Goal: Find specific page/section: Find specific page/section

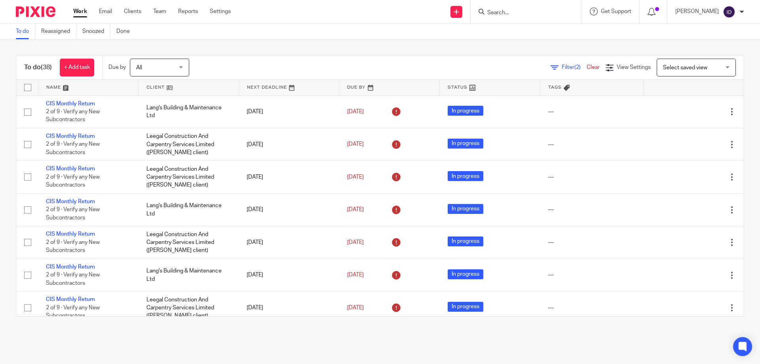
scroll to position [661, 0]
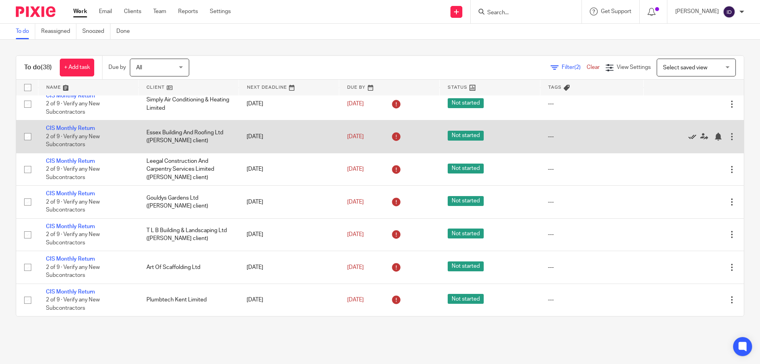
click at [689, 138] on icon at bounding box center [693, 137] width 8 height 8
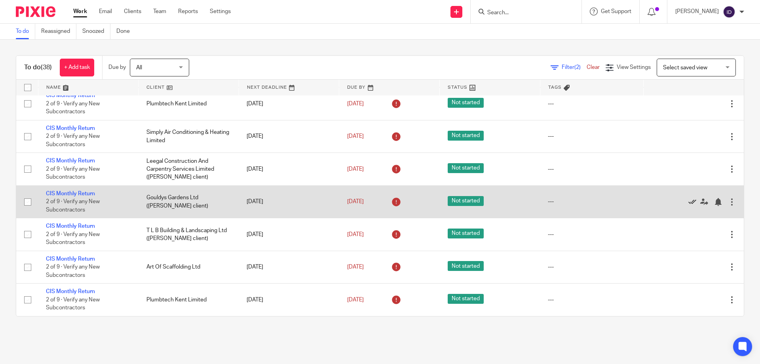
click at [689, 200] on icon at bounding box center [693, 202] width 8 height 8
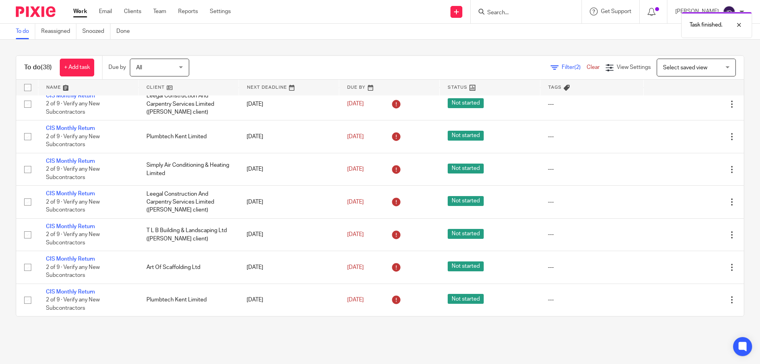
scroll to position [596, 0]
click at [171, 50] on div "To do (38) + Add task Due by All All Today Tomorrow This week Next week This mo…" at bounding box center [380, 186] width 760 height 293
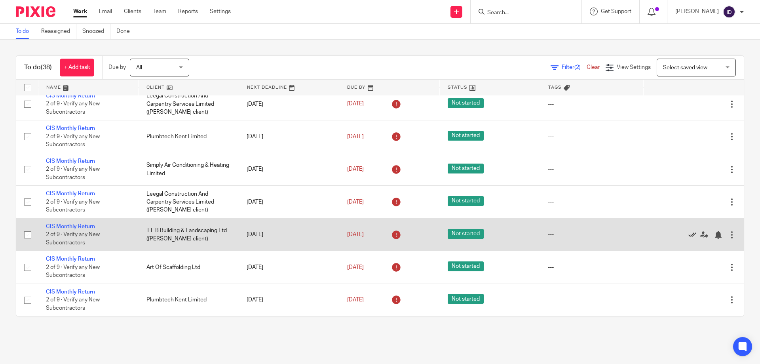
click at [689, 234] on icon at bounding box center [693, 235] width 8 height 8
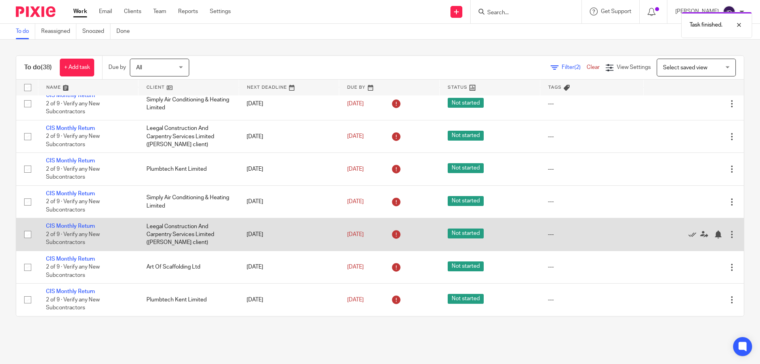
scroll to position [563, 0]
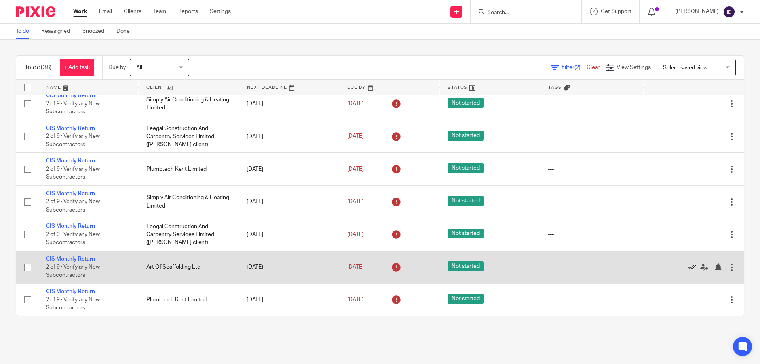
click at [689, 269] on icon at bounding box center [693, 267] width 8 height 8
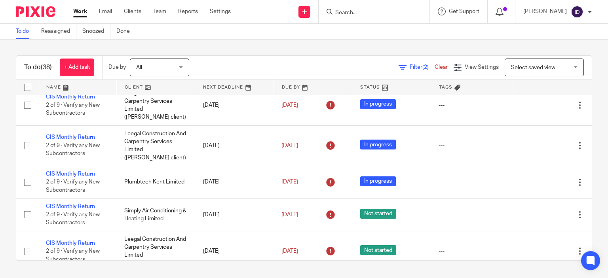
scroll to position [530, 0]
click at [360, 11] on input "Search" at bounding box center [370, 13] width 71 height 7
click at [360, 15] on input "Search" at bounding box center [370, 13] width 71 height 7
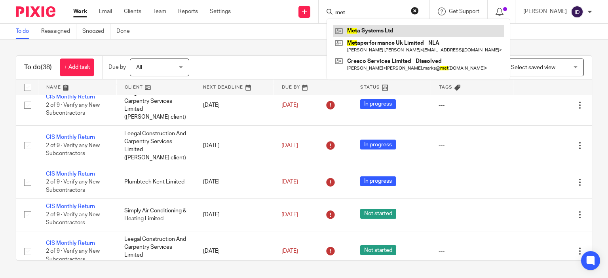
type input "met"
click at [377, 33] on link at bounding box center [418, 31] width 171 height 12
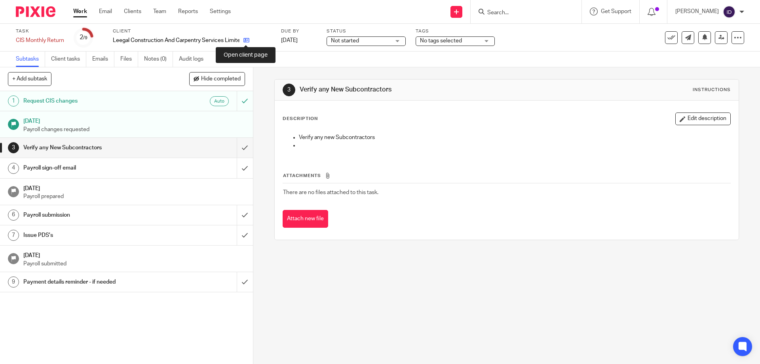
click at [248, 39] on icon at bounding box center [247, 40] width 6 height 6
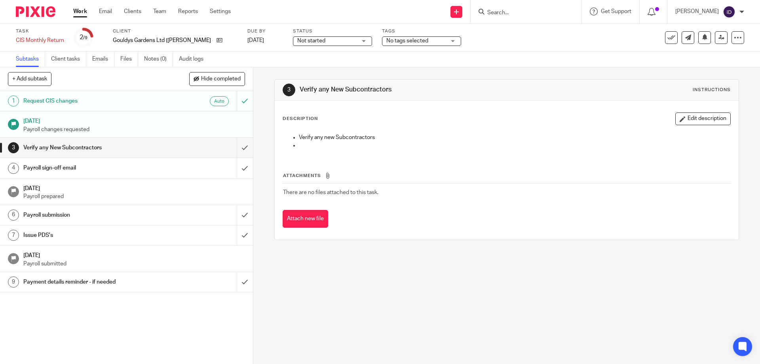
click at [509, 13] on input "Search" at bounding box center [522, 13] width 71 height 7
drag, startPoint x: 527, startPoint y: 11, endPoint x: 495, endPoint y: 14, distance: 31.4
click at [495, 14] on div "835" at bounding box center [525, 12] width 92 height 10
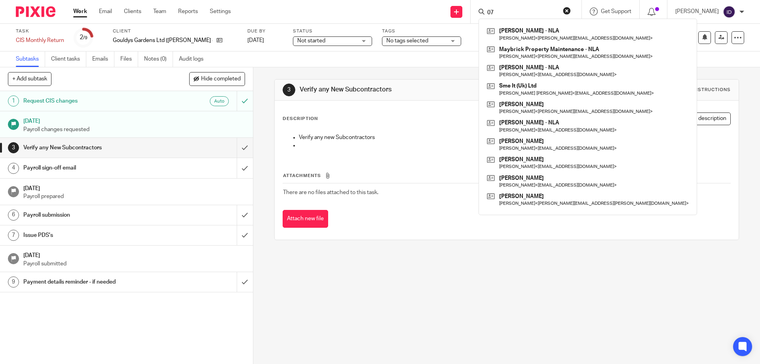
click at [521, 6] on div "07 Ferne McCann - NLA Ferne McCann < ferne-mccann@hotmail.com > Maybrick Proper…" at bounding box center [526, 11] width 111 height 23
click at [528, 17] on form "07" at bounding box center [529, 12] width 84 height 10
click at [529, 11] on input "07" at bounding box center [522, 13] width 71 height 7
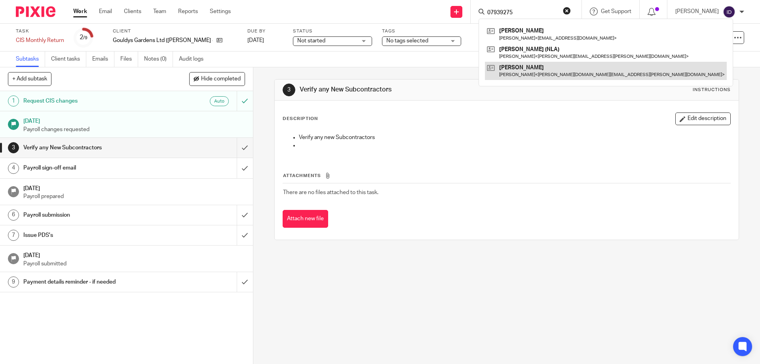
type input "07939275"
click at [571, 11] on button "reset" at bounding box center [567, 11] width 8 height 8
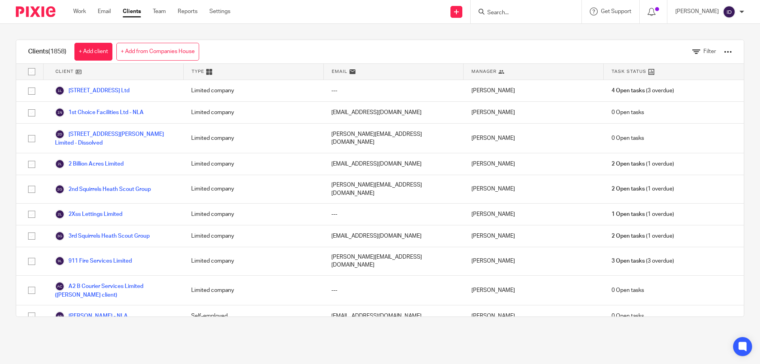
click at [530, 13] on input "Search" at bounding box center [522, 13] width 71 height 7
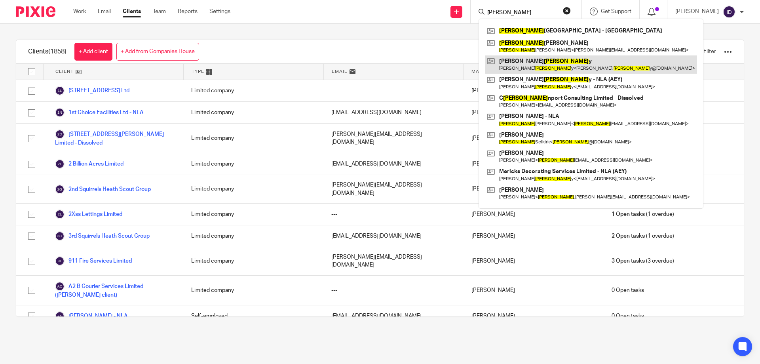
type input "dave"
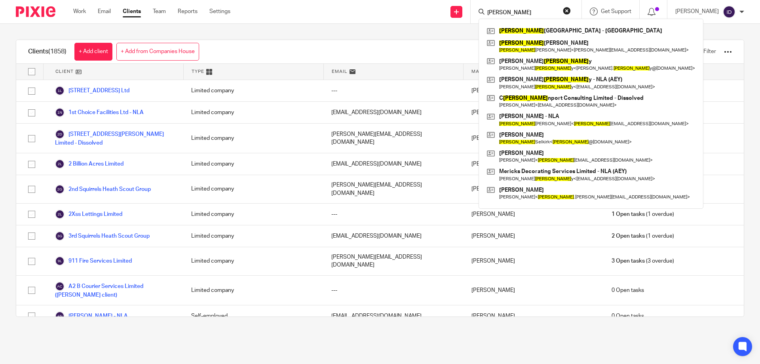
click at [364, 17] on div "Send new email Create task Add client dave Dave Northwood - NLA Dave Pieri Dave…" at bounding box center [501, 11] width 518 height 23
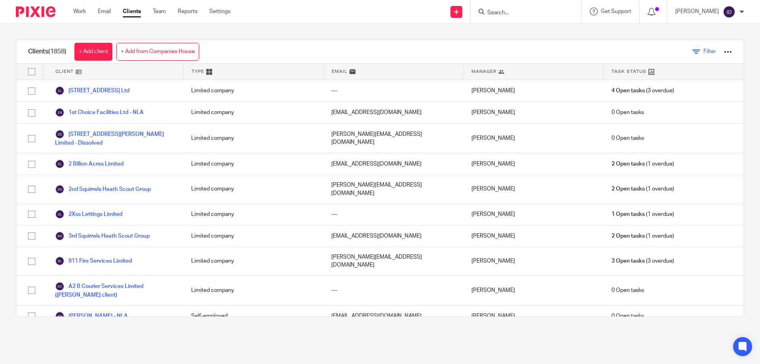
click at [704, 53] on span "Filter" at bounding box center [710, 52] width 13 height 6
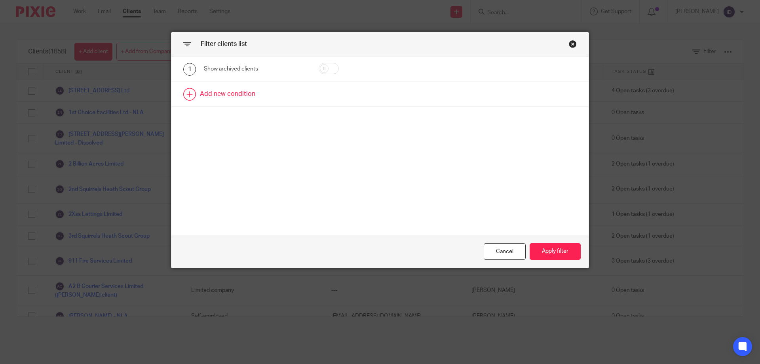
click at [221, 90] on link at bounding box center [379, 94] width 417 height 25
click at [251, 95] on div "Field" at bounding box center [248, 96] width 76 height 17
drag, startPoint x: 499, startPoint y: 252, endPoint x: 446, endPoint y: 177, distance: 92.4
click at [497, 253] on div "Cancel" at bounding box center [505, 251] width 42 height 17
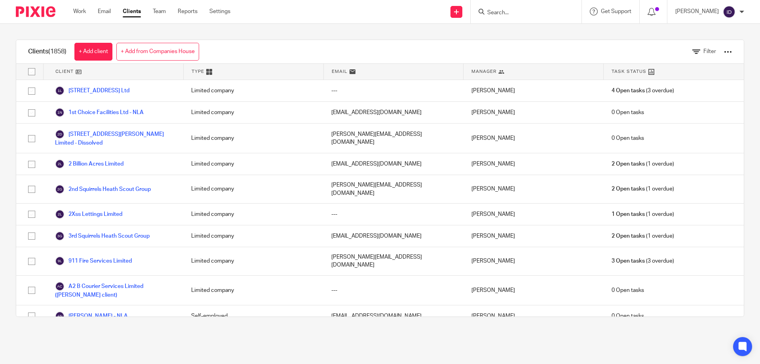
click at [526, 11] on input "Search" at bounding box center [522, 13] width 71 height 7
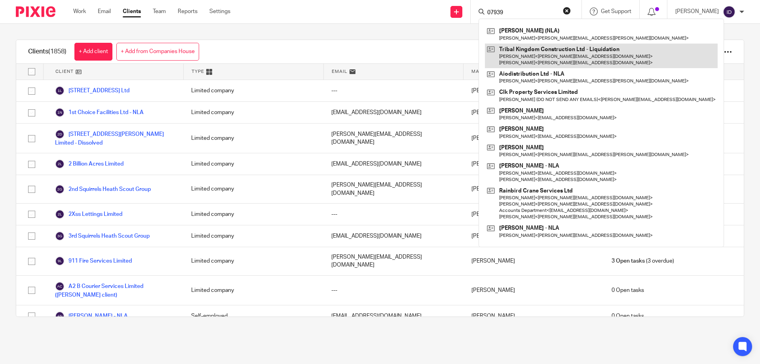
type input "07939"
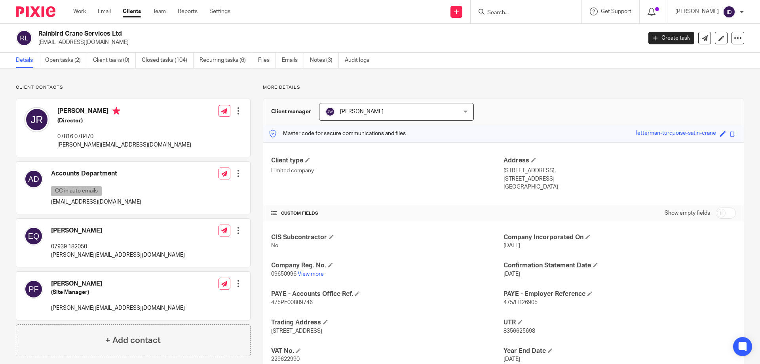
click at [533, 12] on input "Search" at bounding box center [522, 13] width 71 height 7
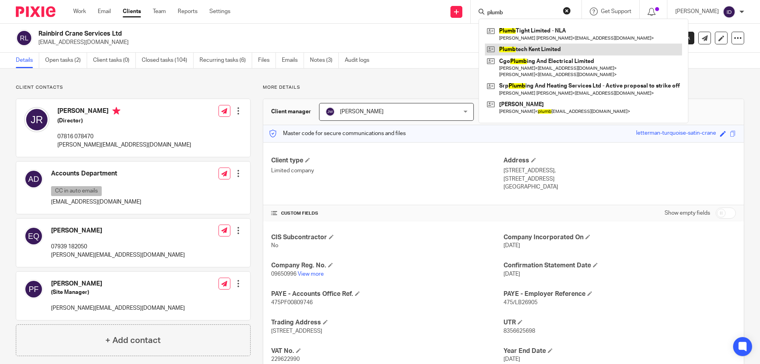
type input "plumb"
click at [533, 47] on link at bounding box center [583, 50] width 197 height 12
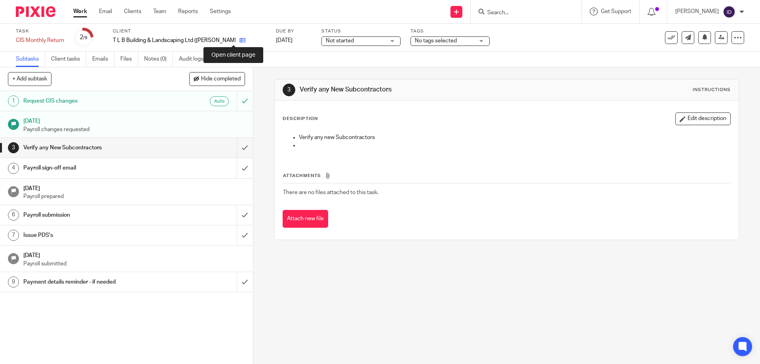
click at [240, 41] on icon at bounding box center [243, 40] width 6 height 6
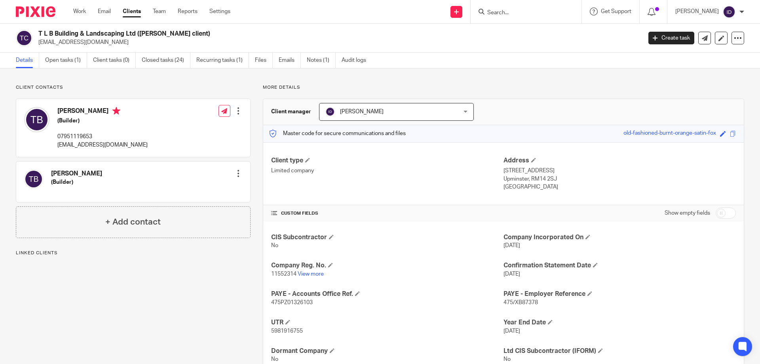
drag, startPoint x: 38, startPoint y: 43, endPoint x: 101, endPoint y: 46, distance: 63.8
click at [101, 46] on div "T L B Building & Landscaping Ltd (Tony Nicholls client) tlbbuilding@hotmail.com" at bounding box center [326, 38] width 621 height 17
copy p "tlbbuilding@hotmail.com"
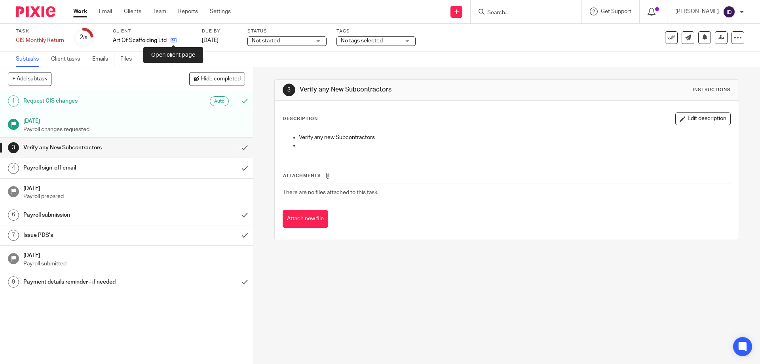
click at [175, 40] on icon at bounding box center [174, 40] width 6 height 6
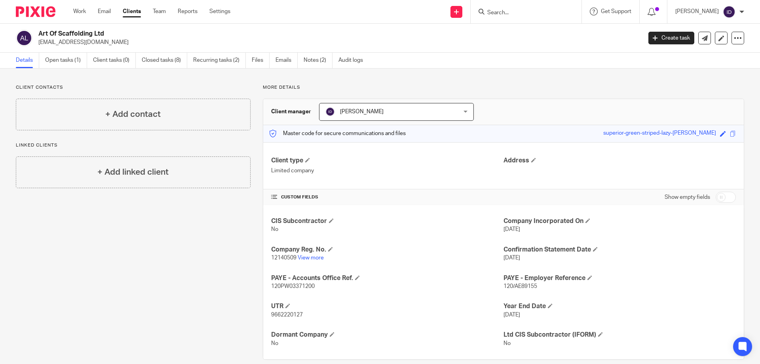
drag, startPoint x: 36, startPoint y: 44, endPoint x: 101, endPoint y: 48, distance: 65.4
click at [101, 48] on div "Art Of Scaffolding Ltd [EMAIL_ADDRESS][DOMAIN_NAME] Create task Update from Com…" at bounding box center [380, 38] width 760 height 29
copy p "[EMAIL_ADDRESS][DOMAIN_NAME]"
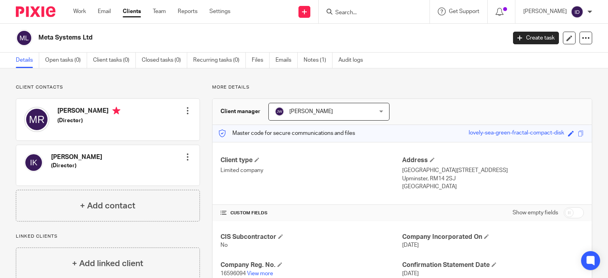
click at [381, 11] on input "Search" at bounding box center [370, 13] width 71 height 7
type input "nul"
click at [381, 27] on link at bounding box center [382, 31] width 98 height 12
click at [368, 8] on form at bounding box center [377, 12] width 84 height 10
click at [349, 16] on div at bounding box center [373, 12] width 92 height 10
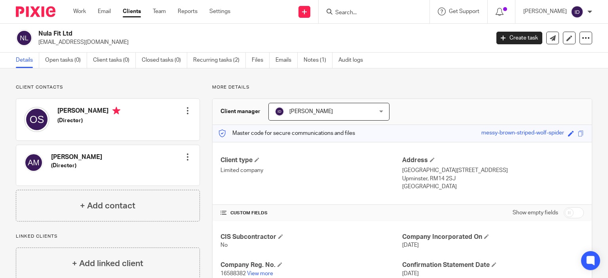
click at [359, 15] on input "Search" at bounding box center [370, 13] width 71 height 7
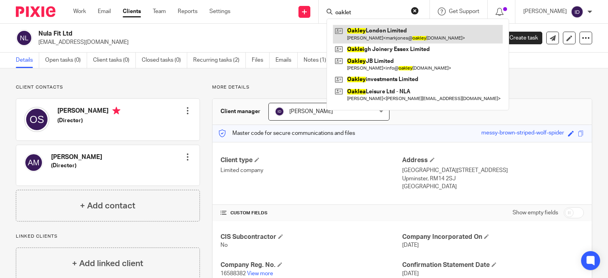
type input "oaklet"
click at [381, 34] on link at bounding box center [418, 34] width 170 height 18
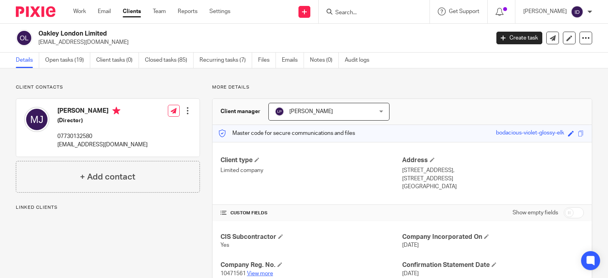
click at [250, 275] on link "View more" at bounding box center [260, 274] width 26 height 6
click at [380, 13] on input "Search" at bounding box center [370, 13] width 71 height 7
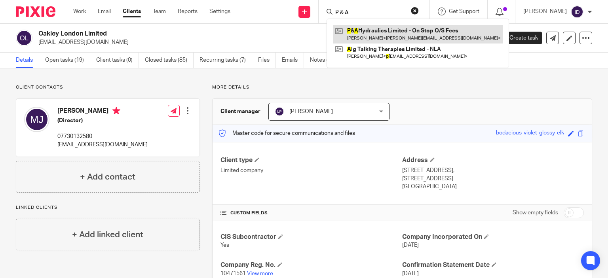
type input "P & A"
click at [382, 27] on link at bounding box center [418, 34] width 170 height 18
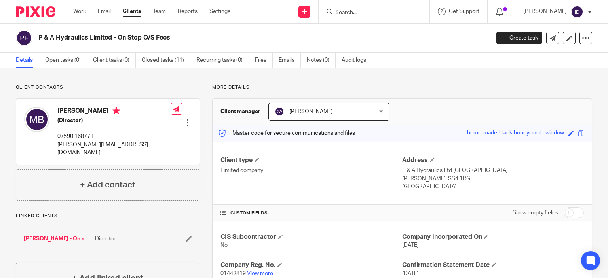
click at [358, 13] on input "Search" at bounding box center [370, 13] width 71 height 7
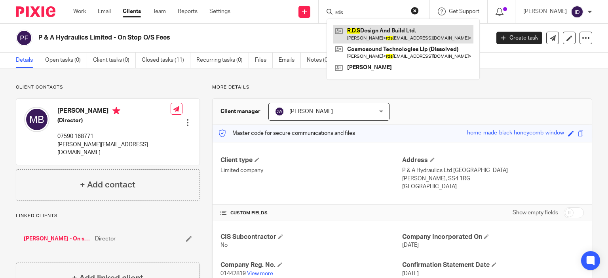
type input "rds"
click at [372, 29] on link at bounding box center [403, 34] width 141 height 18
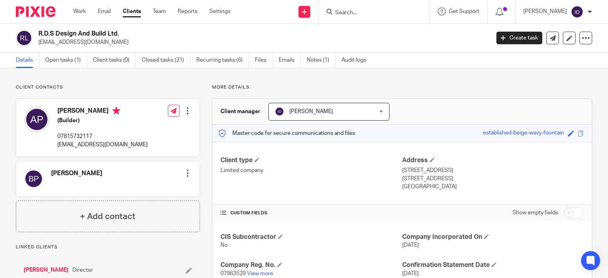
click at [380, 14] on input "Search" at bounding box center [370, 13] width 71 height 7
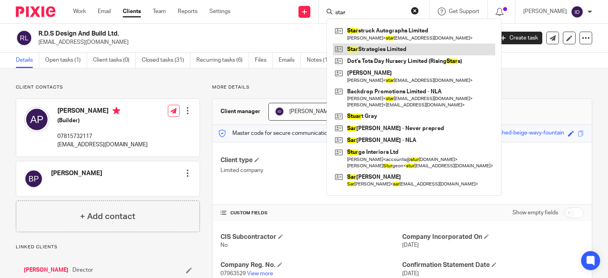
type input "star"
click at [375, 50] on link at bounding box center [414, 50] width 162 height 12
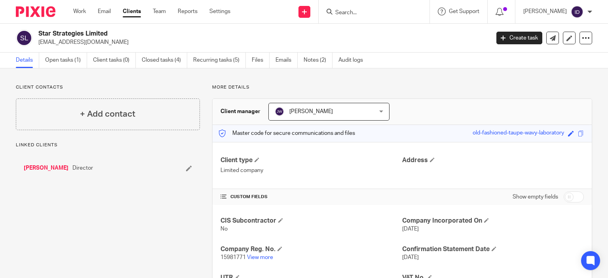
click at [204, 30] on h2 "Star Strategies Limited" at bounding box center [216, 34] width 357 height 8
click at [373, 12] on input "Search" at bounding box center [370, 13] width 71 height 7
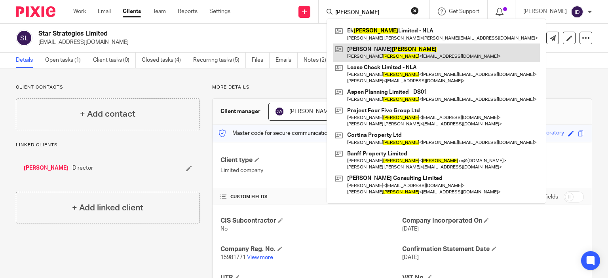
type input "[PERSON_NAME]"
click at [372, 52] on link at bounding box center [436, 53] width 207 height 18
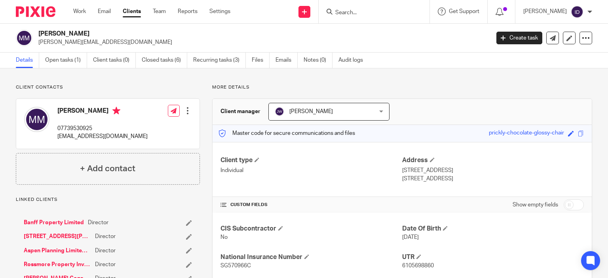
click at [341, 202] on h4 "CUSTOM FIELDS" at bounding box center [312, 205] width 182 height 6
click at [390, 15] on input "Search" at bounding box center [370, 13] width 71 height 7
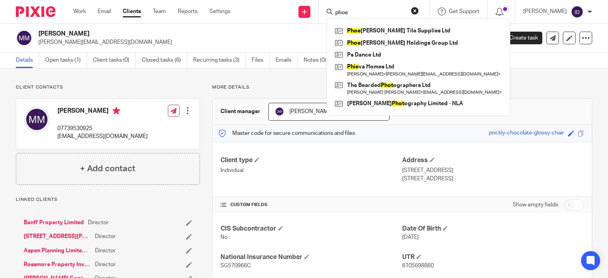
click at [369, 11] on input "phoe" at bounding box center [370, 13] width 71 height 7
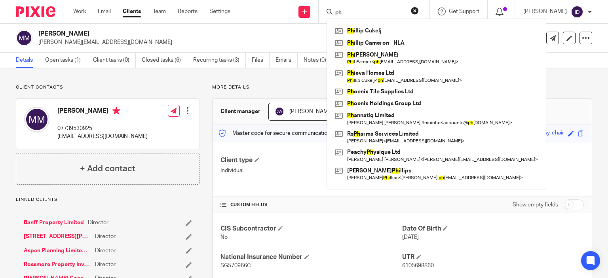
type input "p"
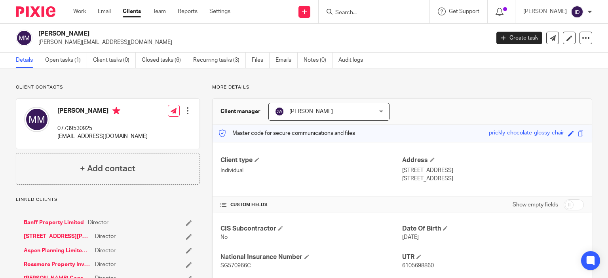
type input ","
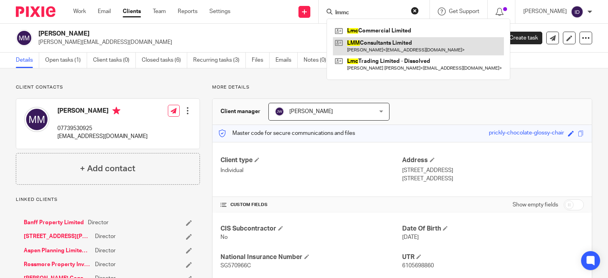
type input "lmmc"
click at [383, 47] on link at bounding box center [418, 46] width 171 height 18
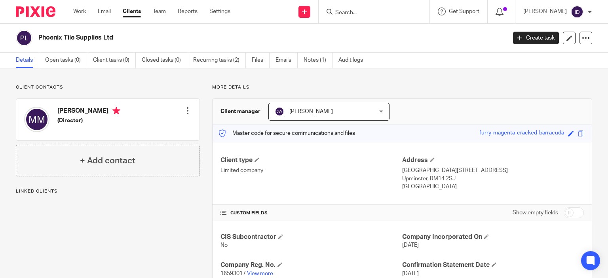
click at [133, 223] on div "Client contacts [PERSON_NAME] (Director) Edit contact Create client from contac…" at bounding box center [102, 215] width 196 height 263
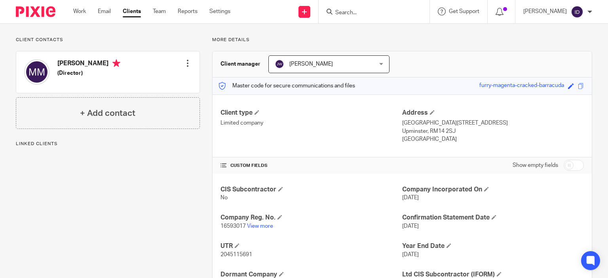
scroll to position [63, 0]
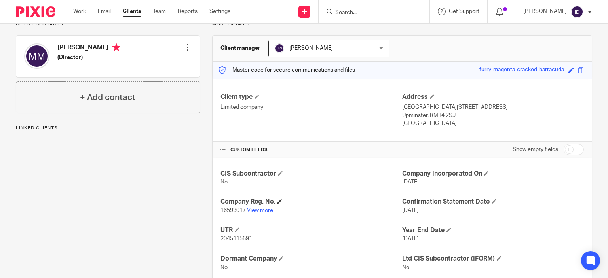
click at [340, 200] on h4 "Company Reg. No." at bounding box center [312, 202] width 182 height 8
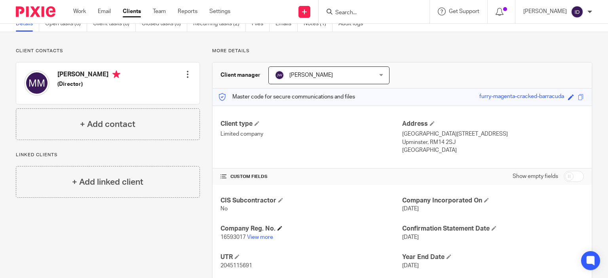
scroll to position [0, 0]
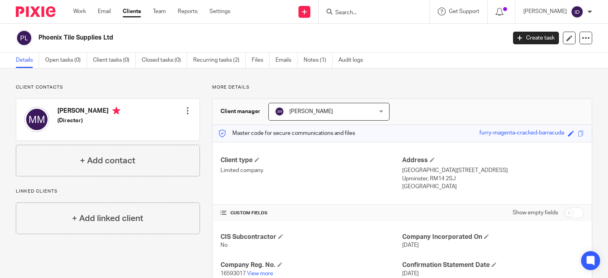
click at [303, 65] on ul "Details Open tasks (0) Client tasks (0) Closed tasks (0) Recurring tasks (2) Fi…" at bounding box center [195, 60] width 359 height 15
click at [314, 61] on link "Notes (1)" at bounding box center [318, 60] width 29 height 15
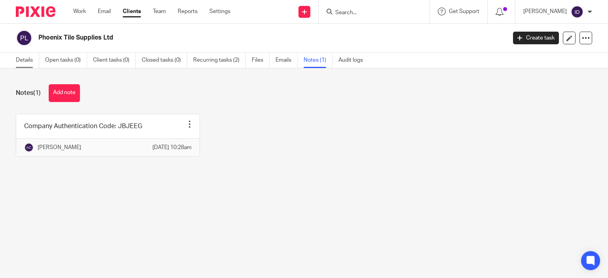
click at [16, 63] on link "Details" at bounding box center [27, 60] width 23 height 15
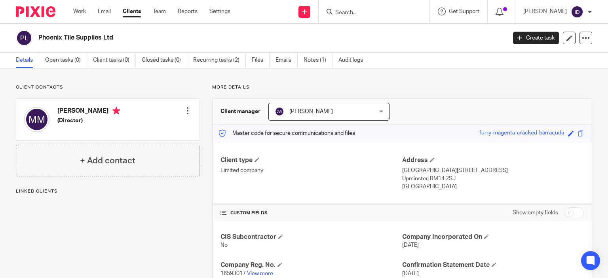
click at [366, 213] on h4 "CUSTOM FIELDS" at bounding box center [312, 213] width 182 height 6
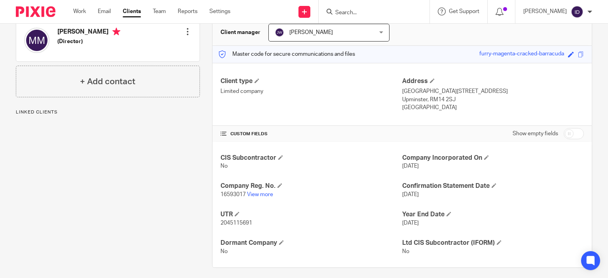
scroll to position [84, 0]
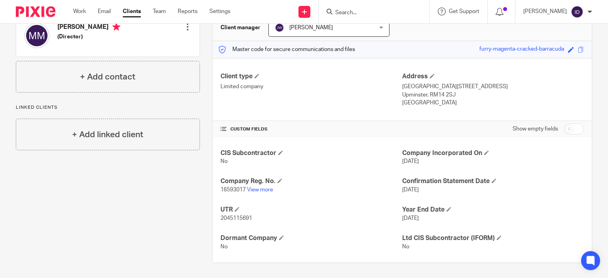
click at [141, 216] on div "Client contacts [PERSON_NAME] (Director) Edit contact Create client from contac…" at bounding box center [102, 131] width 196 height 263
click at [122, 214] on div "Client contacts [PERSON_NAME] (Director) Edit contact Create client from contac…" at bounding box center [102, 131] width 196 height 263
click at [351, 10] on input "Search" at bounding box center [370, 13] width 71 height 7
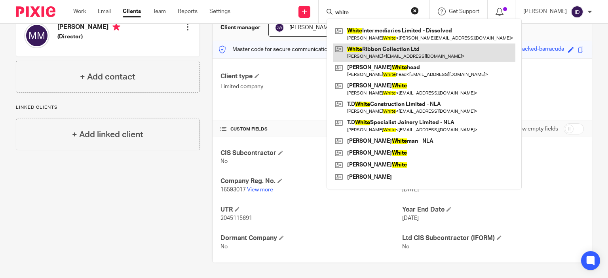
type input "white"
click at [379, 51] on link at bounding box center [424, 53] width 183 height 18
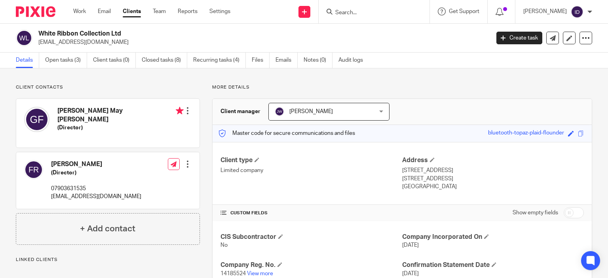
click at [143, 80] on div "Client contacts Francesca Antoinella Rider (Director) 07903631535 francescaride…" at bounding box center [304, 216] width 608 height 295
click at [84, 84] on p "Client contacts" at bounding box center [108, 87] width 184 height 6
drag, startPoint x: 368, startPoint y: 9, endPoint x: 366, endPoint y: 17, distance: 8.1
click at [366, 17] on div at bounding box center [374, 11] width 111 height 23
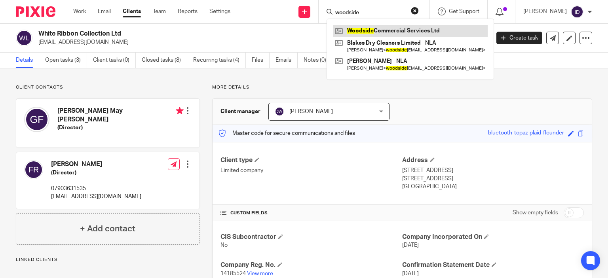
type input "woodside"
click at [375, 27] on link at bounding box center [410, 31] width 155 height 12
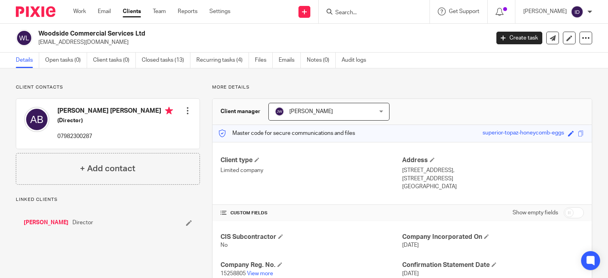
click at [136, 244] on div "Client contacts [PERSON_NAME] [PERSON_NAME] (Director) 07982300287 Edit contact…" at bounding box center [102, 244] width 196 height 320
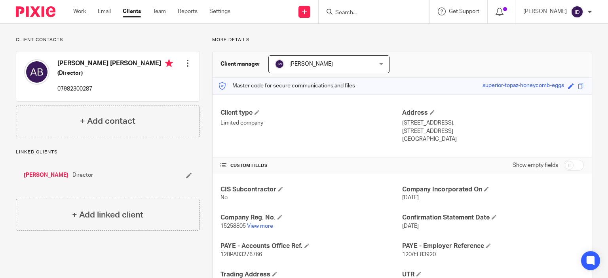
scroll to position [63, 0]
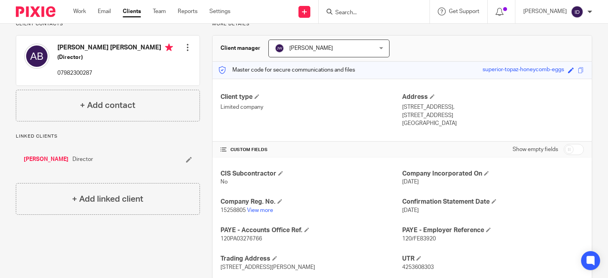
click at [255, 207] on p "15258805 View more" at bounding box center [312, 211] width 182 height 8
click at [257, 208] on link "View more" at bounding box center [260, 211] width 26 height 6
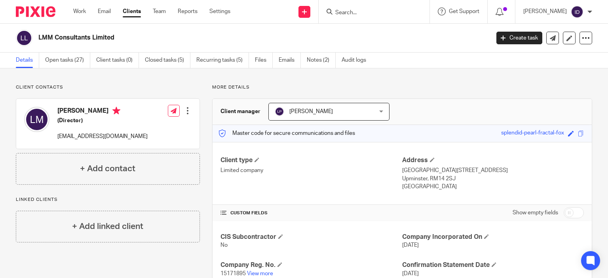
click at [263, 270] on p "15171895 View more" at bounding box center [312, 274] width 182 height 8
click at [263, 273] on link "View more" at bounding box center [260, 274] width 26 height 6
click at [353, 10] on input "Search" at bounding box center [370, 13] width 71 height 7
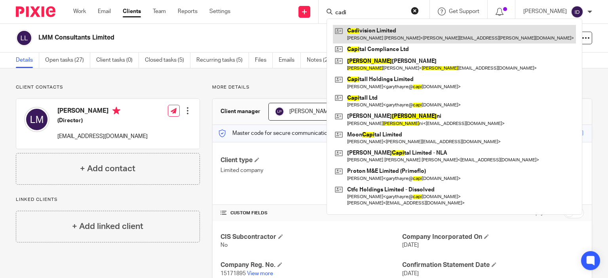
type input "cadi"
click at [374, 33] on link at bounding box center [454, 34] width 243 height 18
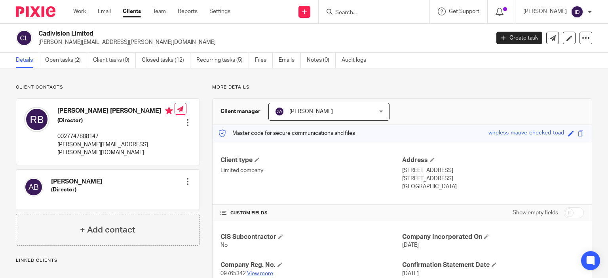
click at [257, 274] on link "View more" at bounding box center [260, 274] width 26 height 6
click at [264, 272] on link "View more" at bounding box center [260, 274] width 26 height 6
click at [369, 11] on input "Search" at bounding box center [370, 13] width 71 height 7
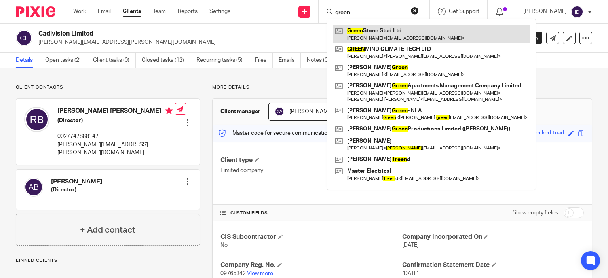
type input "green"
click at [379, 32] on link at bounding box center [431, 34] width 197 height 18
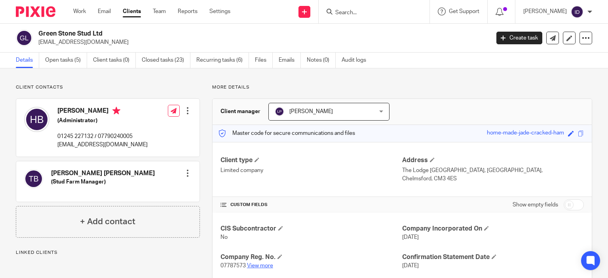
click at [264, 265] on link "View more" at bounding box center [260, 266] width 26 height 6
click at [362, 11] on input "Search" at bounding box center [370, 13] width 71 height 7
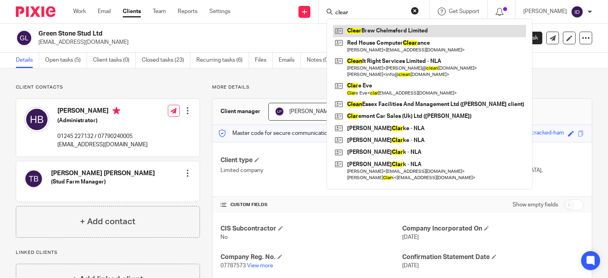
type input "clear"
click at [377, 32] on link at bounding box center [429, 31] width 193 height 12
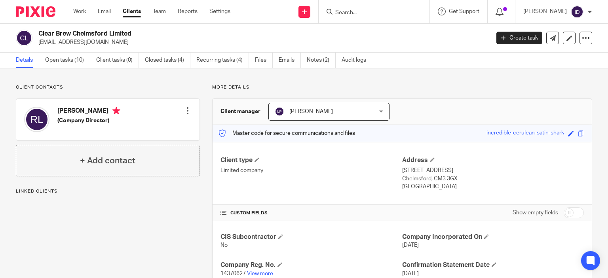
click at [164, 204] on div "Client contacts Robert Paul Linger (Company Director) Edit contact Create clien…" at bounding box center [102, 229] width 196 height 291
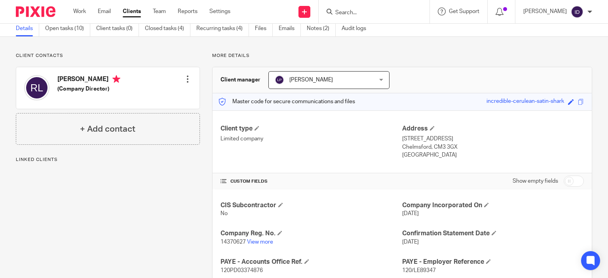
click at [260, 246] on div "CIS Subcontractor No Company Incorporated On 22 Sep 2022 Company Reg. No. 14370…" at bounding box center [402, 267] width 379 height 154
click at [257, 240] on link "View more" at bounding box center [260, 243] width 26 height 6
click at [368, 14] on input "Search" at bounding box center [370, 13] width 71 height 7
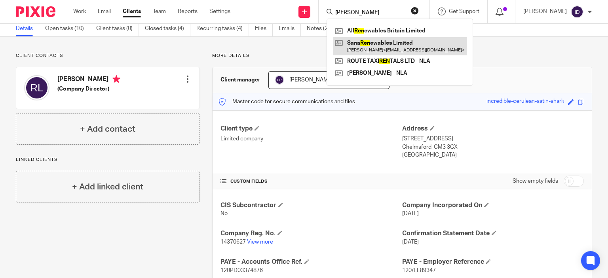
type input "sana ren"
click at [380, 44] on link at bounding box center [400, 46] width 134 height 18
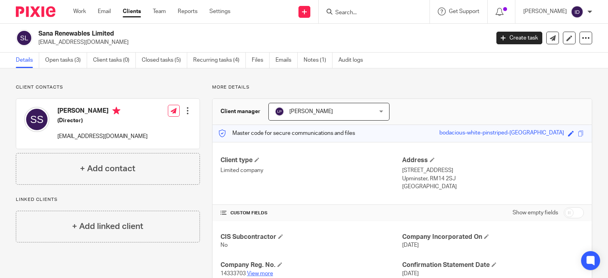
click at [263, 274] on link "View more" at bounding box center [260, 274] width 26 height 6
click at [368, 12] on input "Search" at bounding box center [370, 13] width 71 height 7
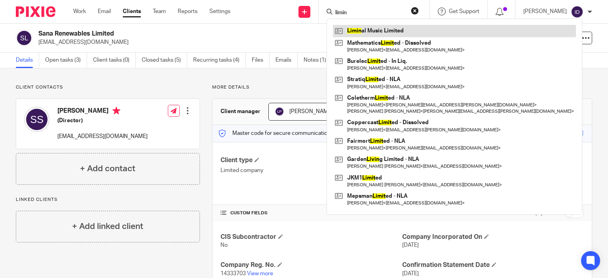
type input "limin"
click at [376, 28] on link at bounding box center [454, 31] width 243 height 12
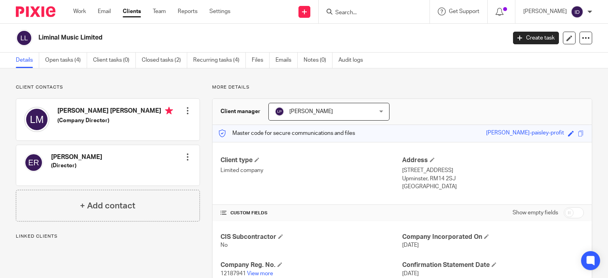
click at [259, 270] on p "12187941 View more" at bounding box center [312, 274] width 182 height 8
click at [257, 273] on link "View more" at bounding box center [260, 274] width 26 height 6
click at [381, 14] on input "Search" at bounding box center [370, 13] width 71 height 7
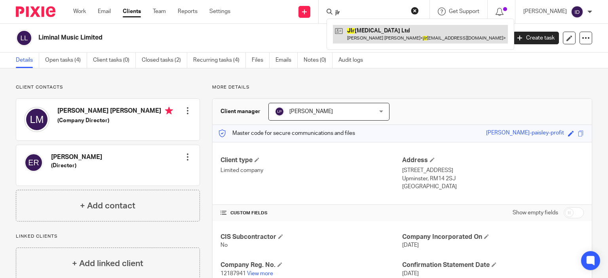
type input "jlr"
click at [390, 30] on link at bounding box center [420, 34] width 175 height 18
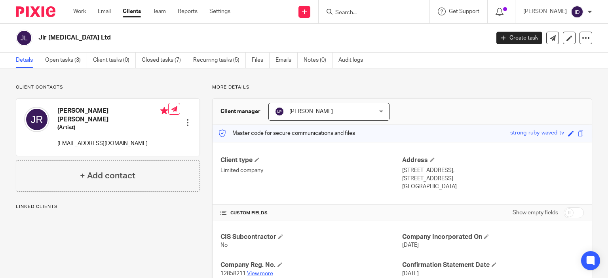
click at [259, 273] on link "View more" at bounding box center [260, 274] width 26 height 6
click at [368, 13] on input "Search" at bounding box center [370, 13] width 71 height 7
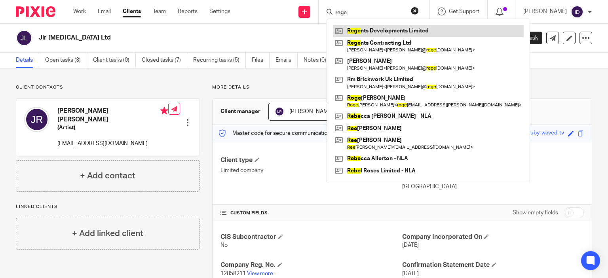
type input "rege"
click at [378, 35] on link at bounding box center [428, 31] width 191 height 12
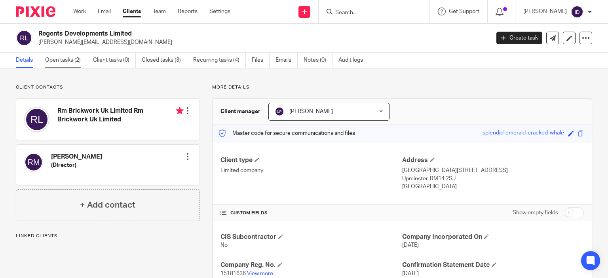
click at [52, 62] on link "Open tasks (2)" at bounding box center [66, 60] width 42 height 15
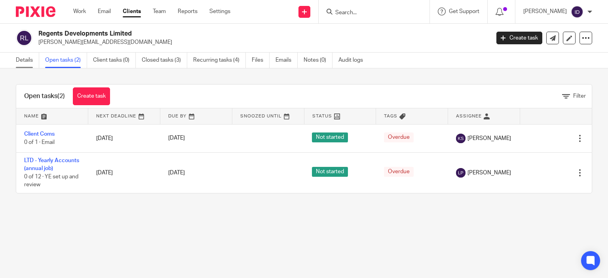
click at [27, 62] on link "Details" at bounding box center [27, 60] width 23 height 15
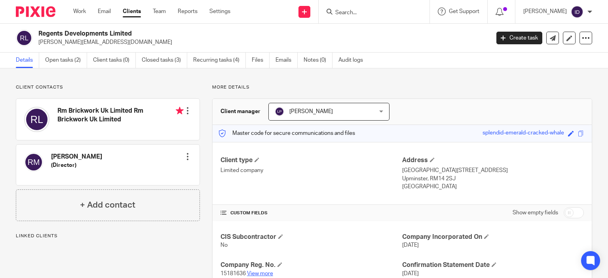
click at [261, 272] on link "View more" at bounding box center [260, 274] width 26 height 6
click at [367, 17] on div at bounding box center [374, 11] width 111 height 23
click at [367, 12] on input "Search" at bounding box center [370, 13] width 71 height 7
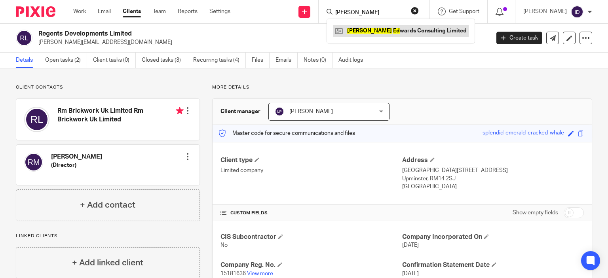
type input "martin ed"
click at [401, 35] on link at bounding box center [401, 31] width 136 height 12
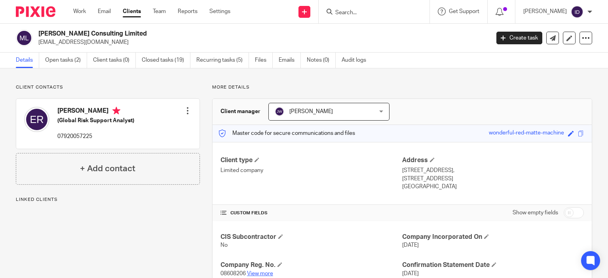
click at [266, 272] on link "View more" at bounding box center [260, 274] width 26 height 6
click at [394, 17] on div at bounding box center [374, 11] width 111 height 23
click at [388, 11] on input "Search" at bounding box center [370, 13] width 71 height 7
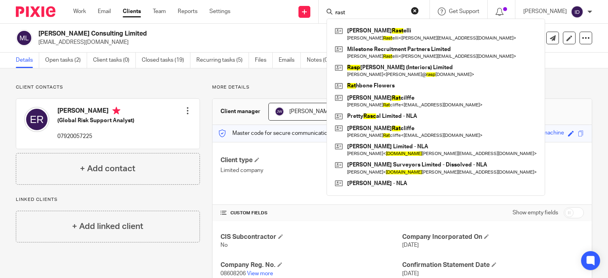
click at [374, 12] on input "rast" at bounding box center [370, 13] width 71 height 7
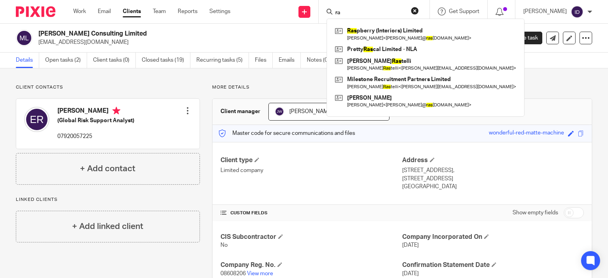
type input "r"
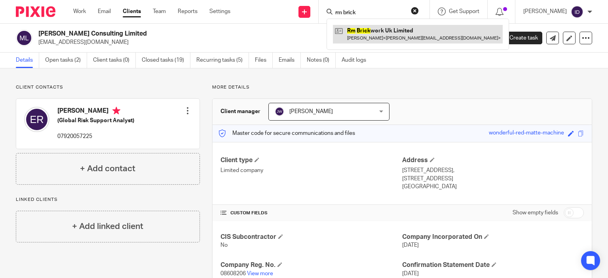
type input "rm brick"
click at [378, 30] on link at bounding box center [418, 34] width 170 height 18
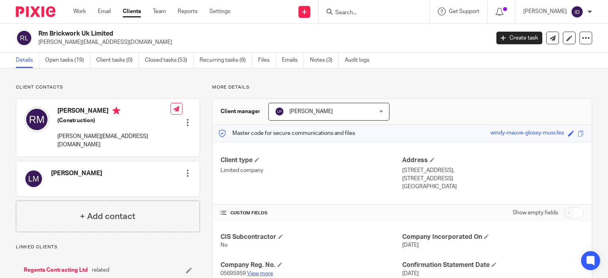
click at [257, 274] on link "View more" at bounding box center [260, 274] width 26 height 6
click at [362, 15] on input "Search" at bounding box center [370, 13] width 71 height 7
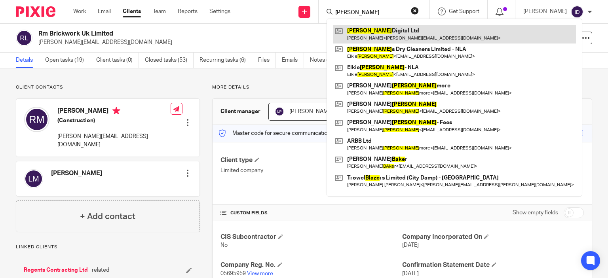
type input "[PERSON_NAME]"
click at [372, 34] on link at bounding box center [454, 34] width 243 height 18
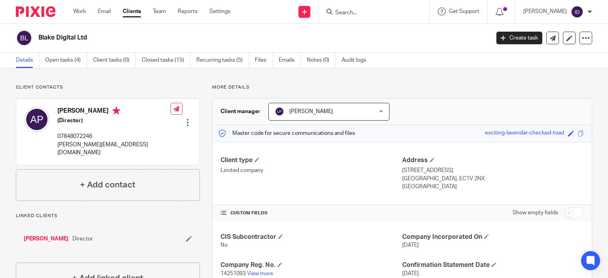
click at [261, 270] on p "14251093 View more" at bounding box center [312, 274] width 182 height 8
click at [262, 272] on link "View more" at bounding box center [260, 274] width 26 height 6
click at [356, 19] on div at bounding box center [374, 11] width 111 height 23
click at [356, 14] on input "Search" at bounding box center [370, 13] width 71 height 7
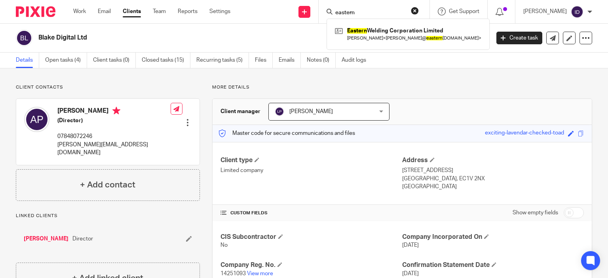
type input "eastern"
click at [396, 22] on div "Eastern Welding Corporation Limited Andrew Chapman < andy@ eastern wc.co.uk >" at bounding box center [408, 34] width 163 height 31
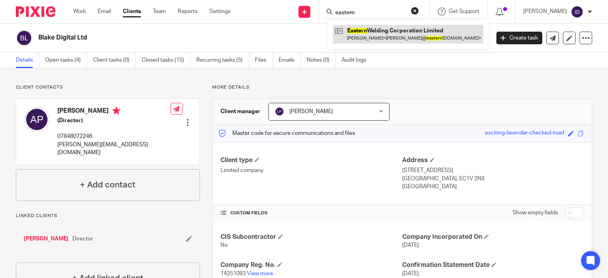
click at [393, 31] on link at bounding box center [408, 34] width 150 height 18
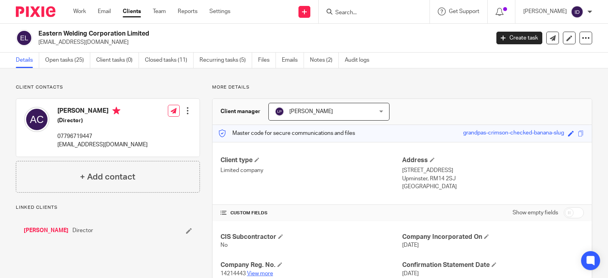
click at [258, 273] on link "View more" at bounding box center [260, 274] width 26 height 6
click at [80, 12] on link "Work" at bounding box center [79, 12] width 13 height 8
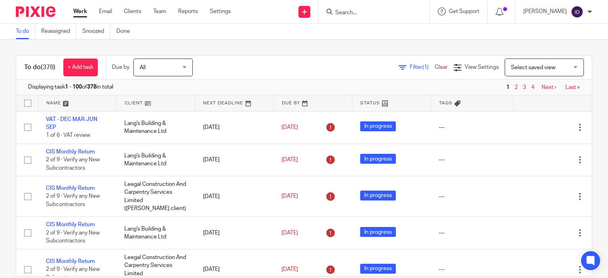
click at [526, 67] on span "Select saved view" at bounding box center [533, 68] width 44 height 6
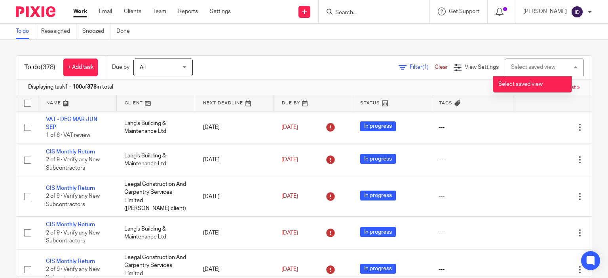
click at [410, 69] on span "Filter (1)" at bounding box center [422, 68] width 25 height 6
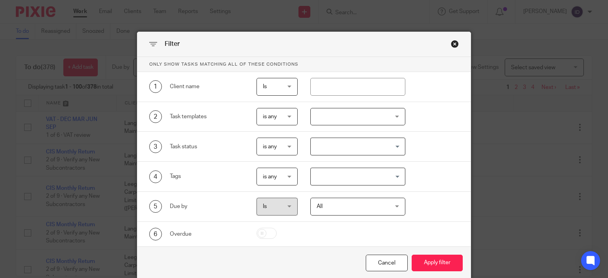
click at [344, 121] on div at bounding box center [357, 117] width 95 height 18
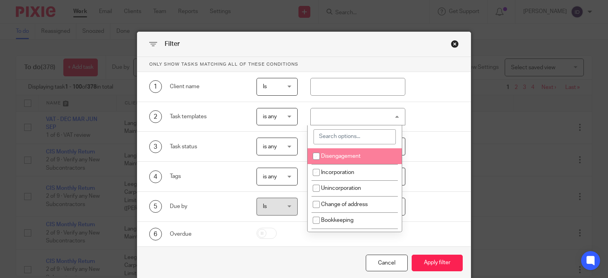
click at [334, 140] on input "search" at bounding box center [355, 137] width 82 height 15
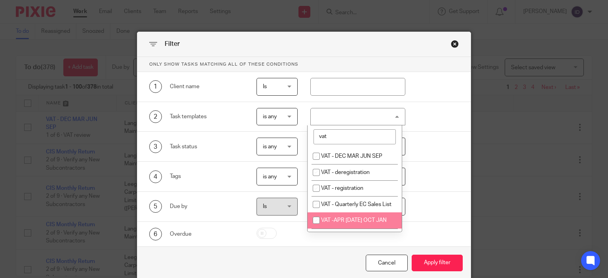
type input "vat"
click at [345, 226] on li "VAT -APR [DATE] OCT JAN" at bounding box center [355, 221] width 94 height 16
checkbox input "true"
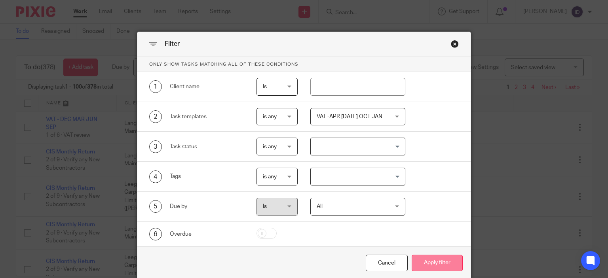
click at [444, 262] on button "Apply filter" at bounding box center [437, 263] width 51 height 17
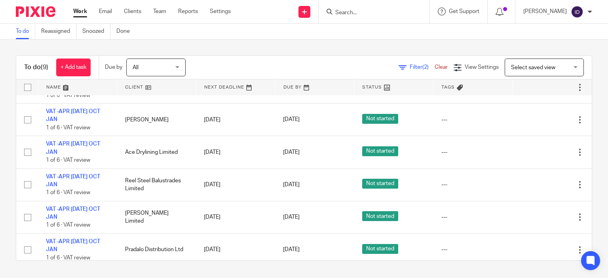
scroll to position [93, 0]
